Goal: Transaction & Acquisition: Purchase product/service

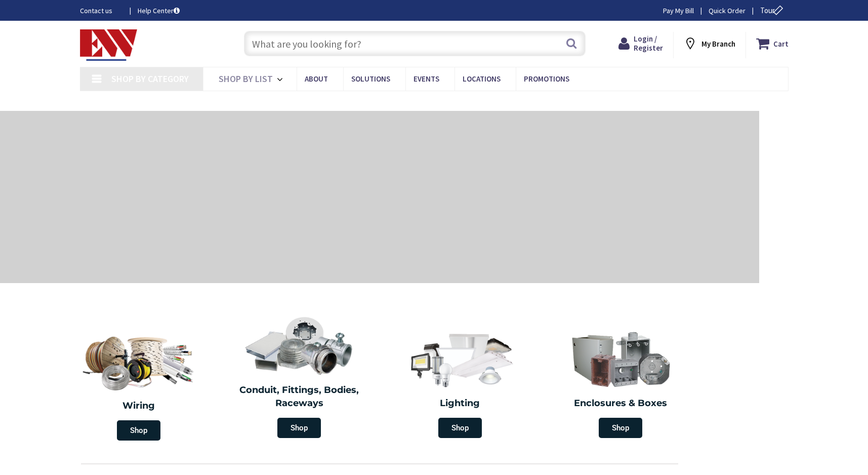
type input "S Water Ln, Tappahannock, VA 22560, [GEOGRAPHIC_DATA]"
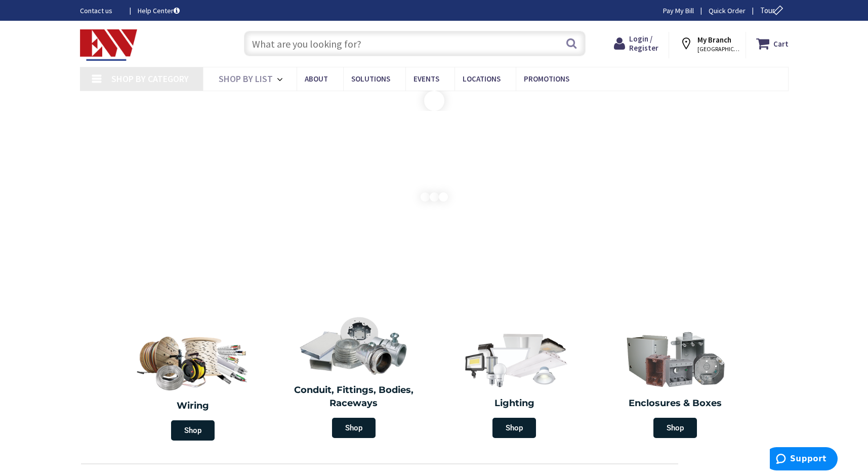
click at [271, 41] on input "text" at bounding box center [415, 43] width 342 height 25
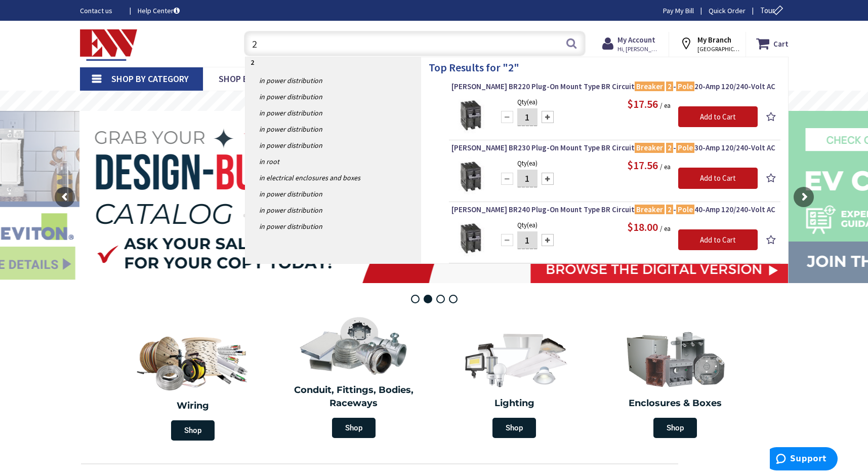
type input "2"
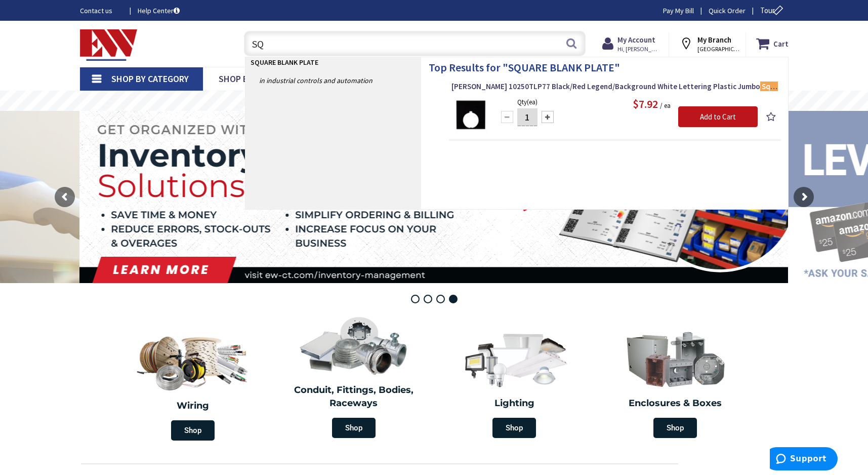
type input "S"
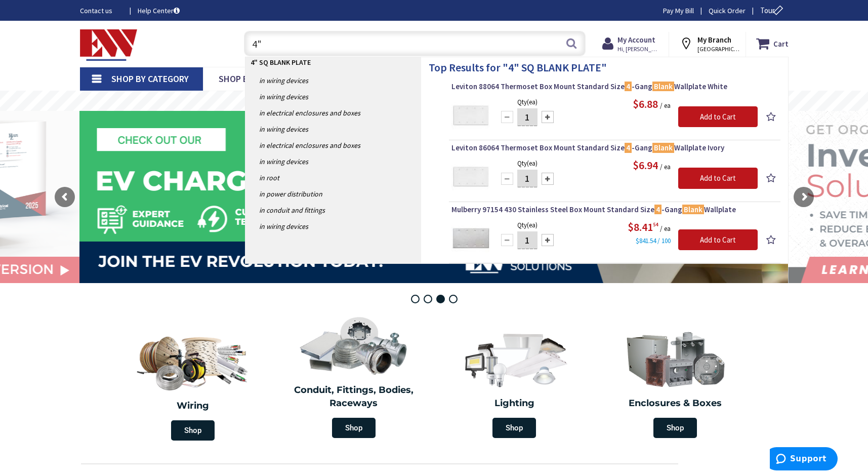
type input "4"
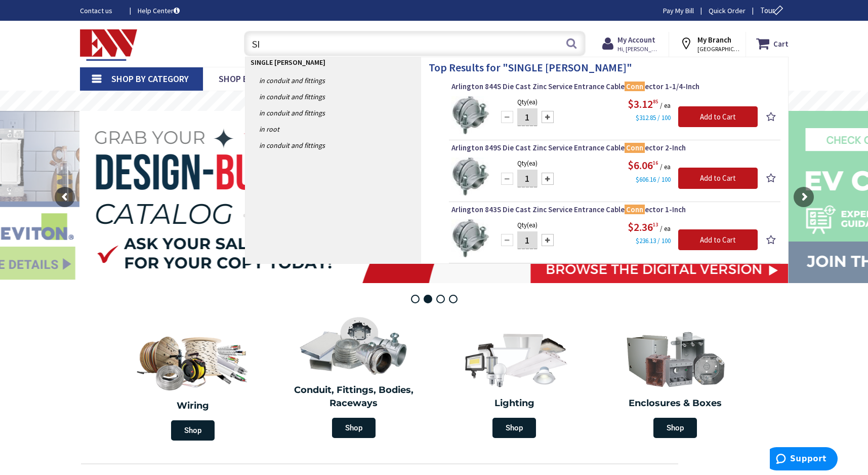
type input "S"
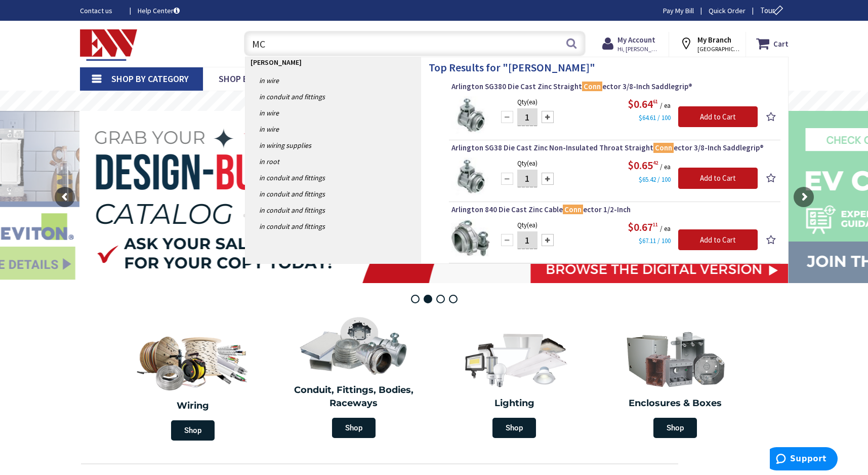
type input "M"
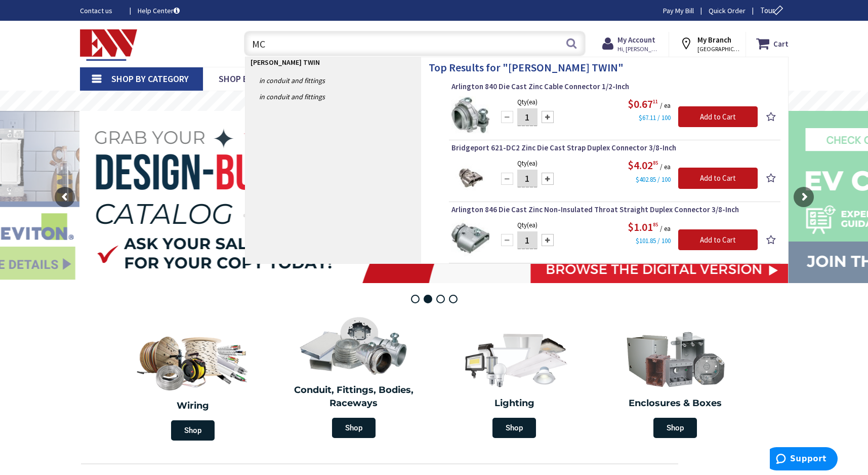
type input "M"
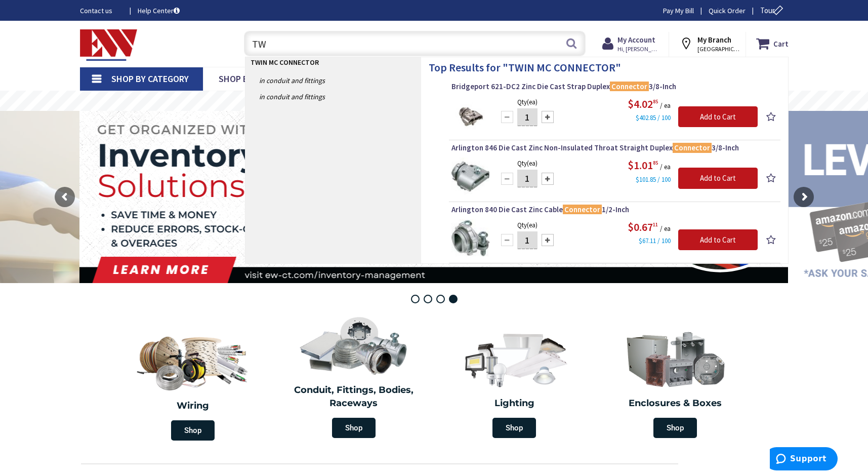
type input "T"
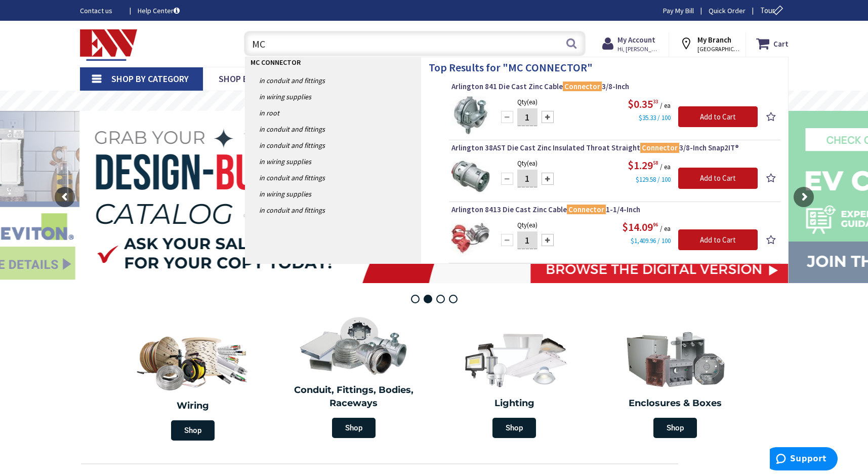
type input "M"
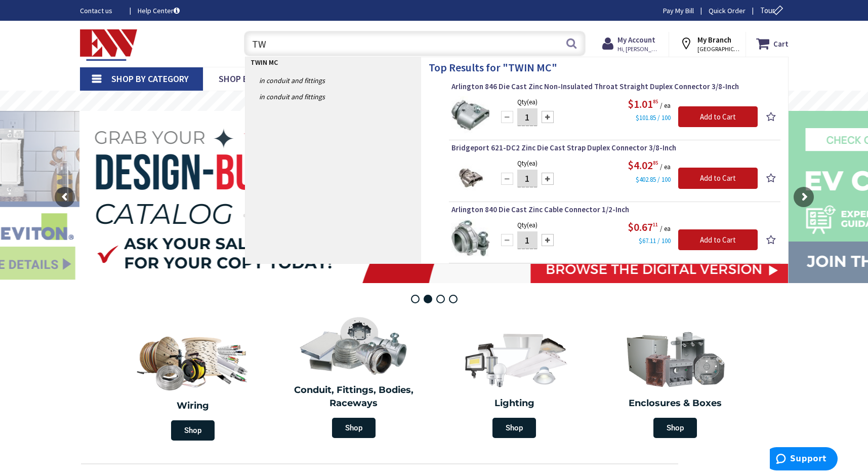
type input "T"
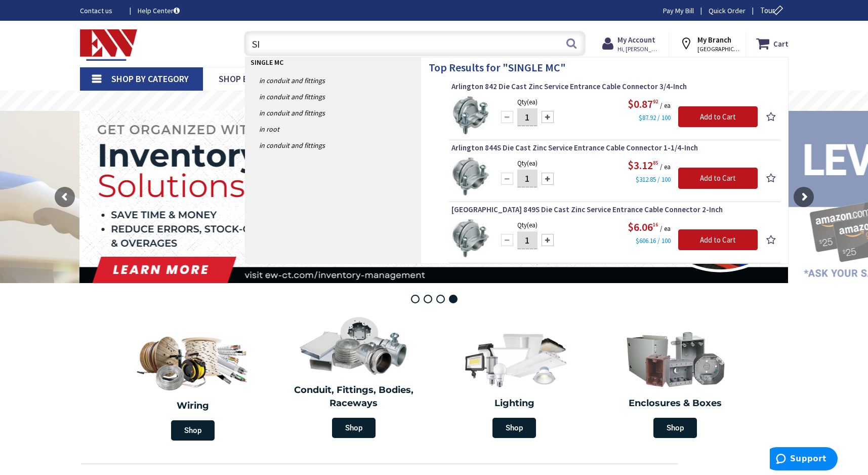
type input "S"
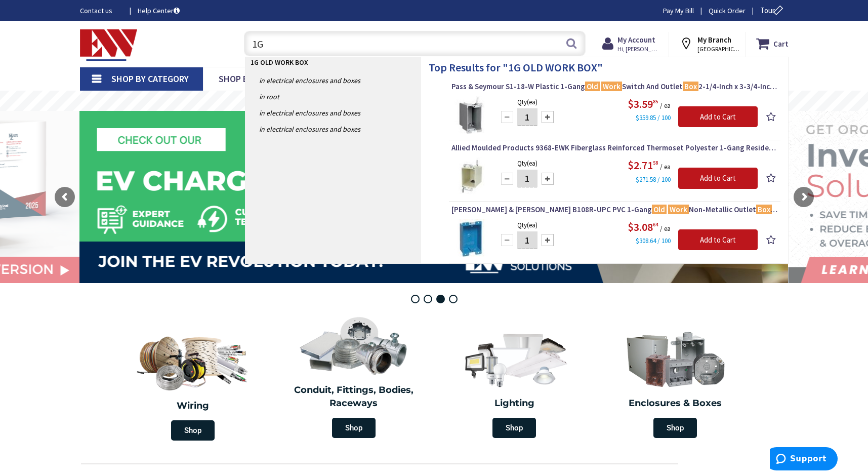
type input "1"
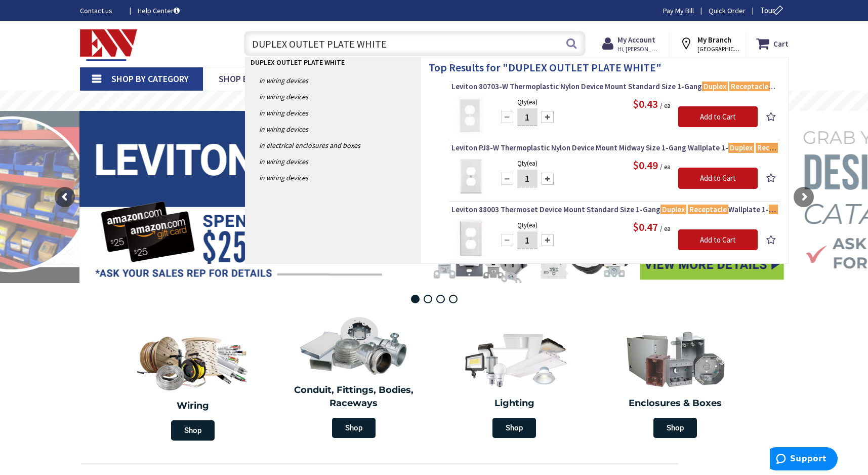
click at [390, 52] on input "DUPLEX OUTLET PLATE WHITE" at bounding box center [415, 43] width 342 height 25
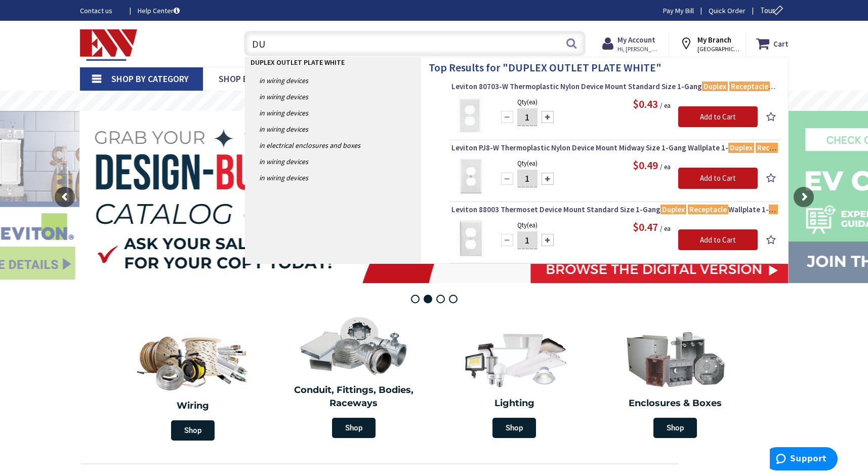
type input "D"
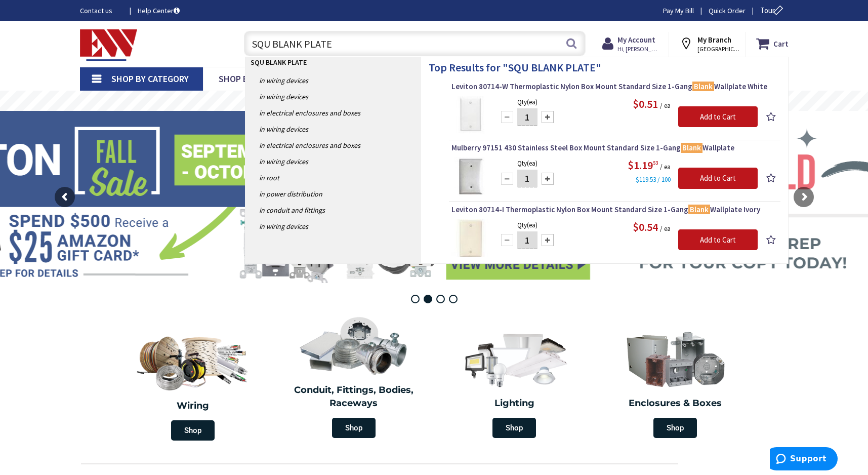
type input "SQU BLANK PLATE"
